Goal: Task Accomplishment & Management: Use online tool/utility

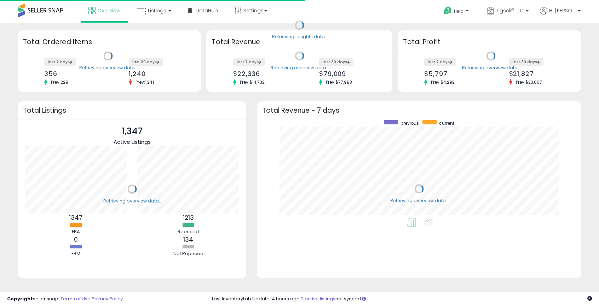
scroll to position [98, 310]
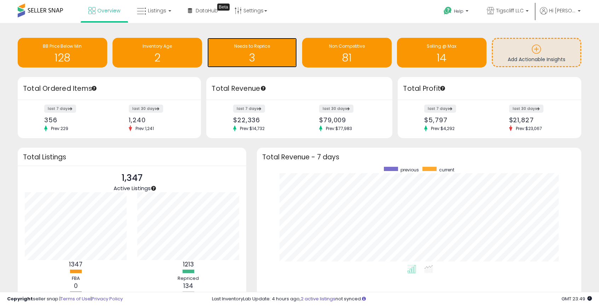
click at [257, 52] on h1 "3" at bounding box center [252, 58] width 82 height 12
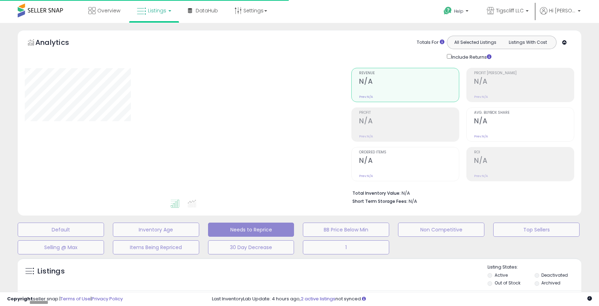
select select "**"
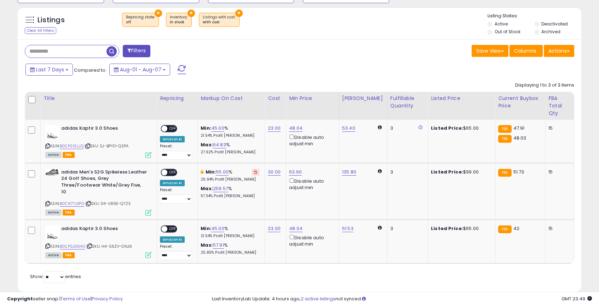
scroll to position [252, 0]
click at [169, 226] on span "OFF" at bounding box center [172, 229] width 11 height 6
click at [166, 128] on span at bounding box center [164, 129] width 6 height 6
click at [77, 201] on link "B0C677JXPD" at bounding box center [72, 204] width 24 height 6
